Goal: Transaction & Acquisition: Purchase product/service

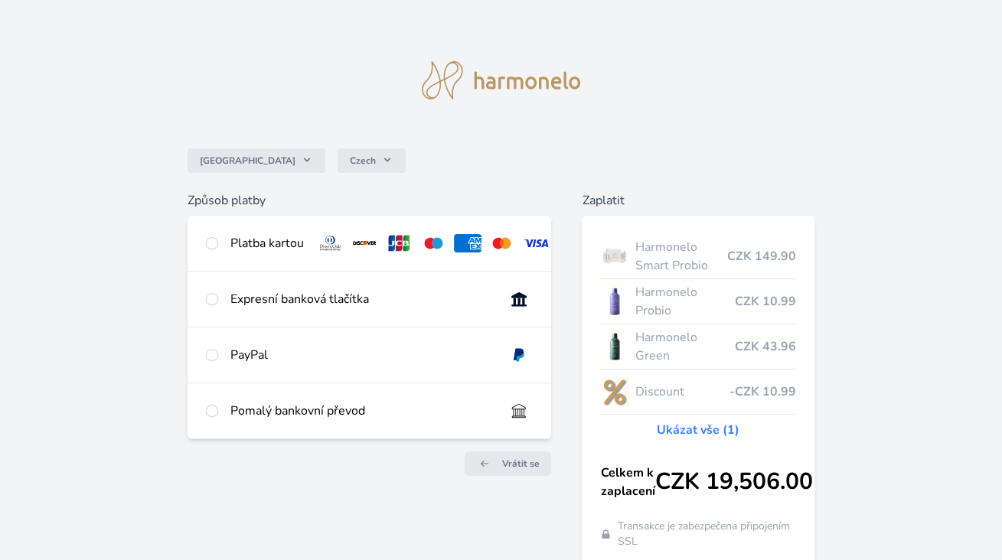
click at [541, 246] on img at bounding box center [536, 243] width 28 height 18
radio input "true"
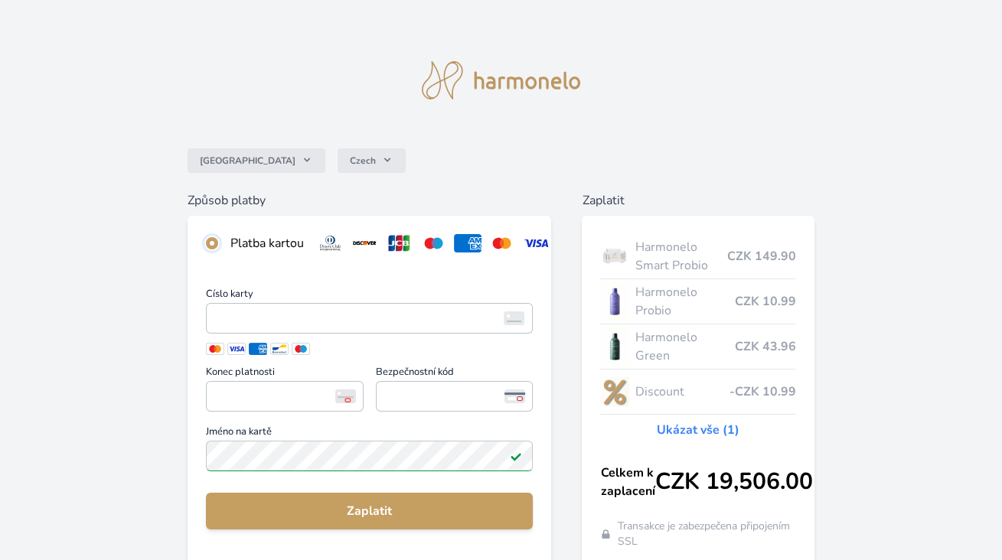
click at [214, 245] on input "radio" at bounding box center [212, 243] width 12 height 12
click at [514, 462] on img at bounding box center [516, 456] width 12 height 12
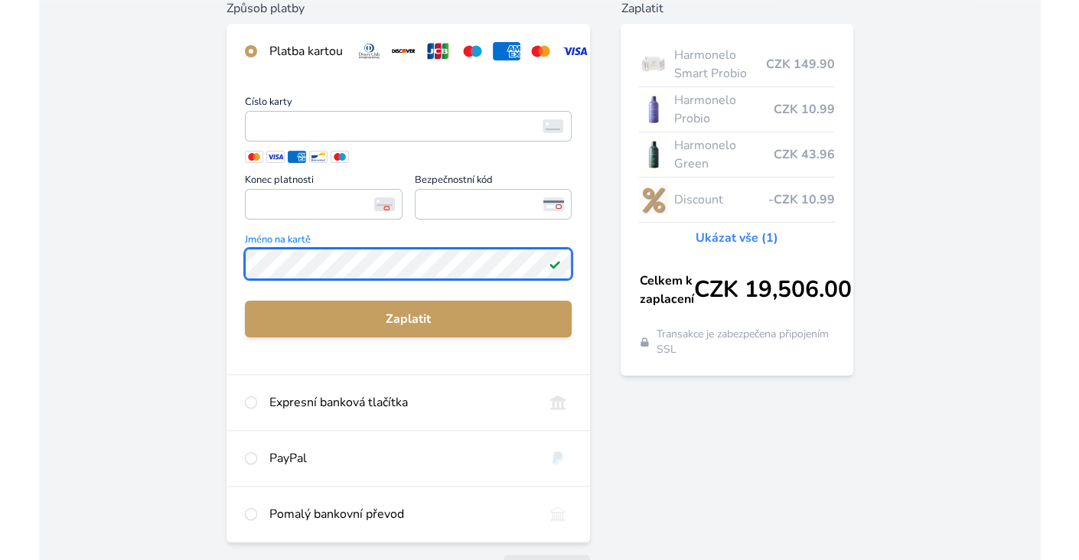
scroll to position [206, 0]
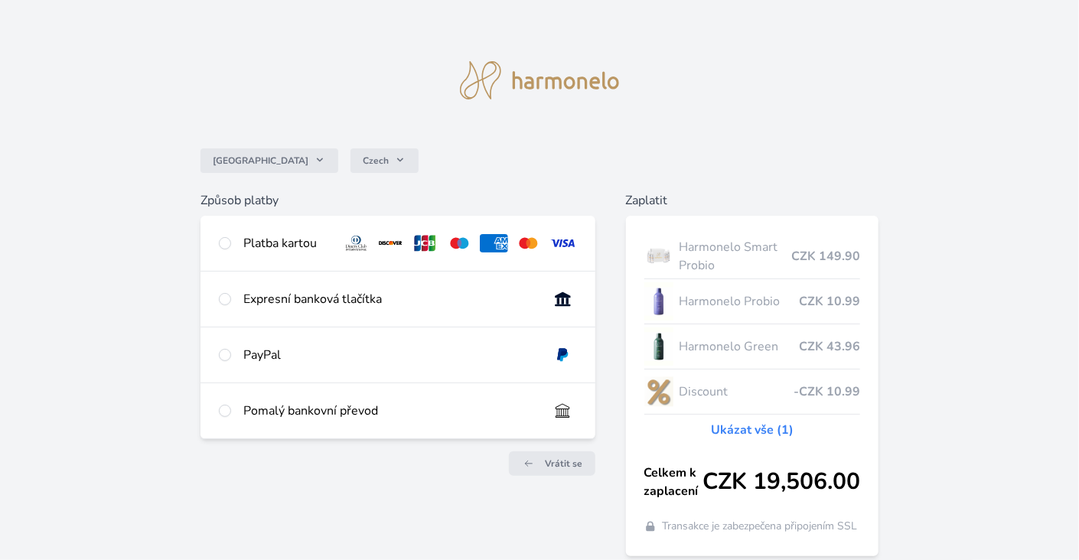
click at [491, 308] on div "Expresní banková tlačítka" at bounding box center [389, 299] width 293 height 18
radio input "true"
click at [537, 412] on div "Pomalý bankovní převod" at bounding box center [389, 411] width 293 height 18
radio input "true"
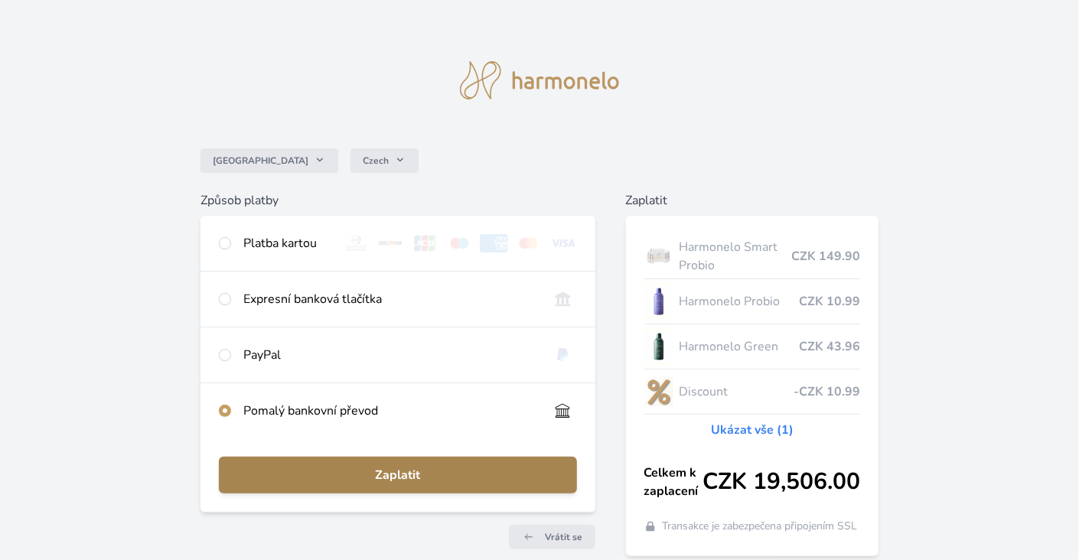
click at [501, 481] on span "Zaplatit" at bounding box center [398, 475] width 334 height 18
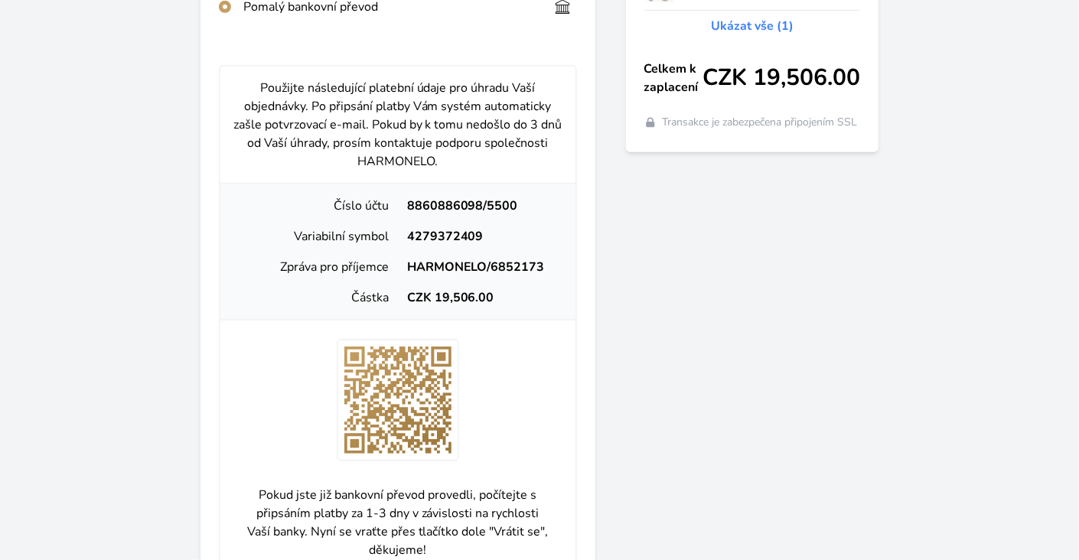
scroll to position [444, 0]
